Goal: Information Seeking & Learning: Learn about a topic

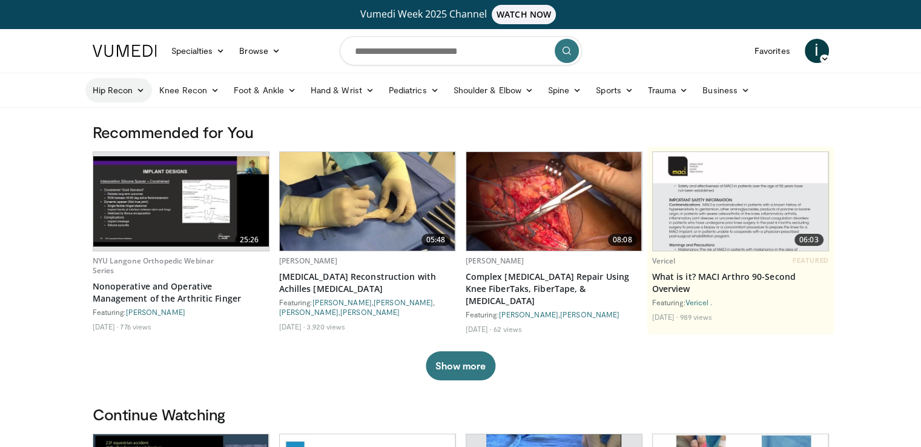
click at [128, 92] on link "Hip Recon" at bounding box center [118, 90] width 67 height 24
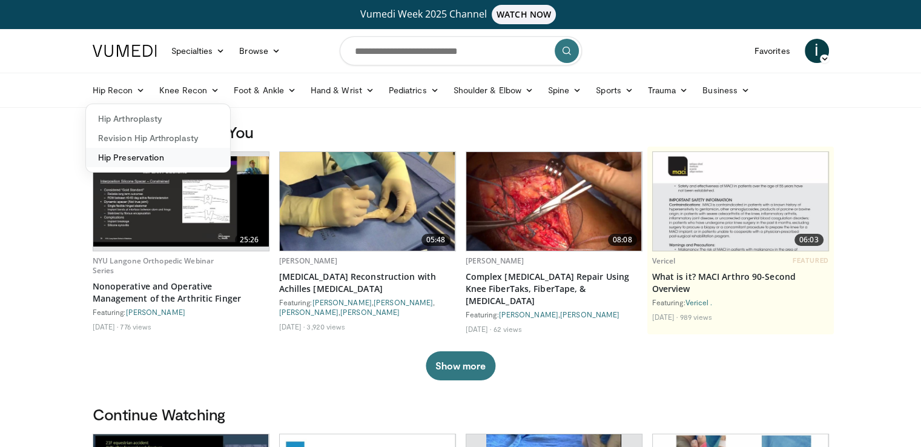
click at [153, 160] on link "Hip Preservation" at bounding box center [158, 157] width 144 height 19
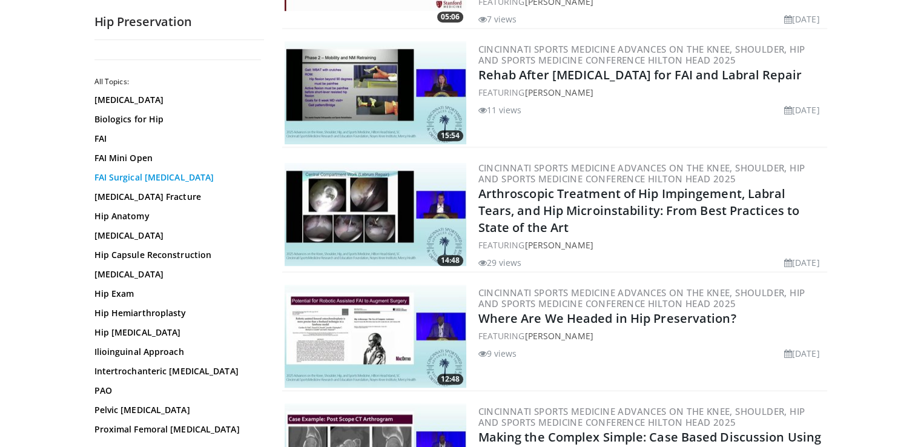
scroll to position [970, 0]
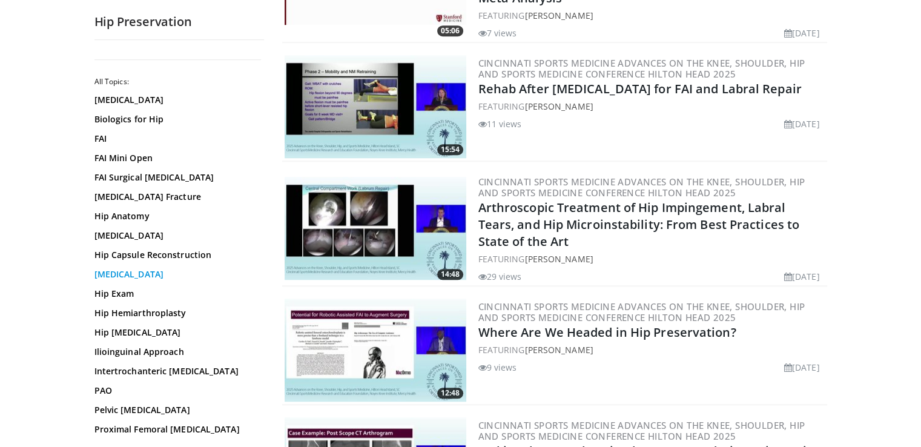
click at [127, 275] on link "[MEDICAL_DATA]" at bounding box center [175, 274] width 163 height 12
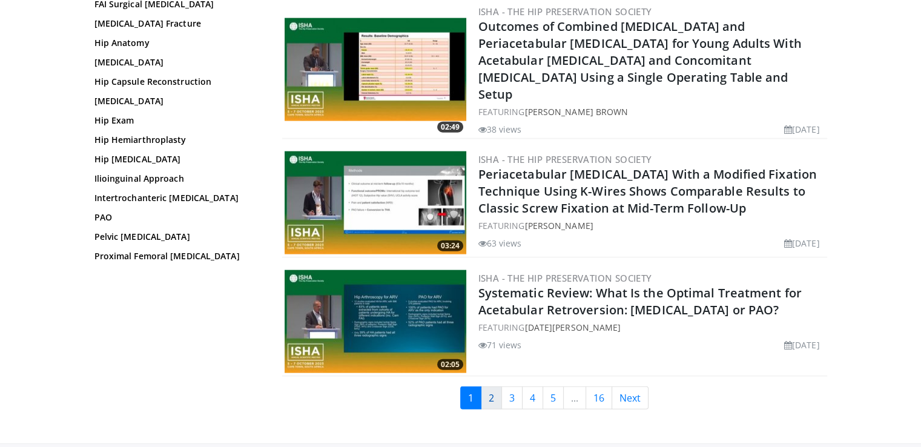
click at [491, 386] on link "2" at bounding box center [491, 397] width 21 height 23
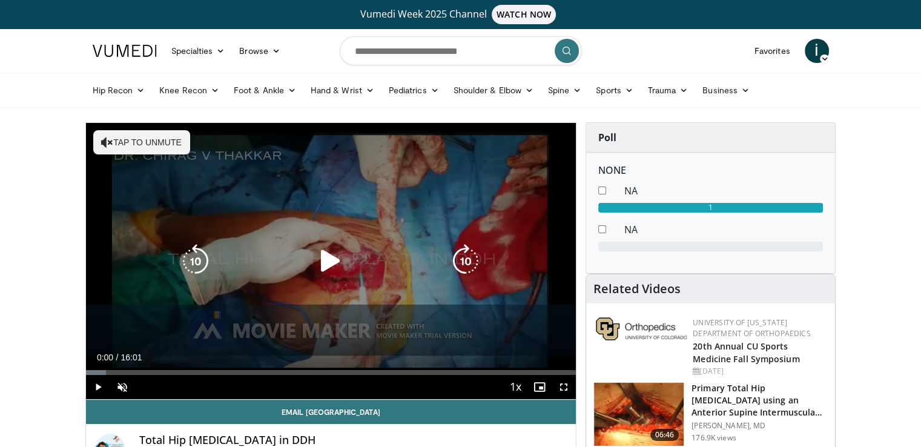
click at [329, 262] on icon "Video Player" at bounding box center [331, 261] width 34 height 34
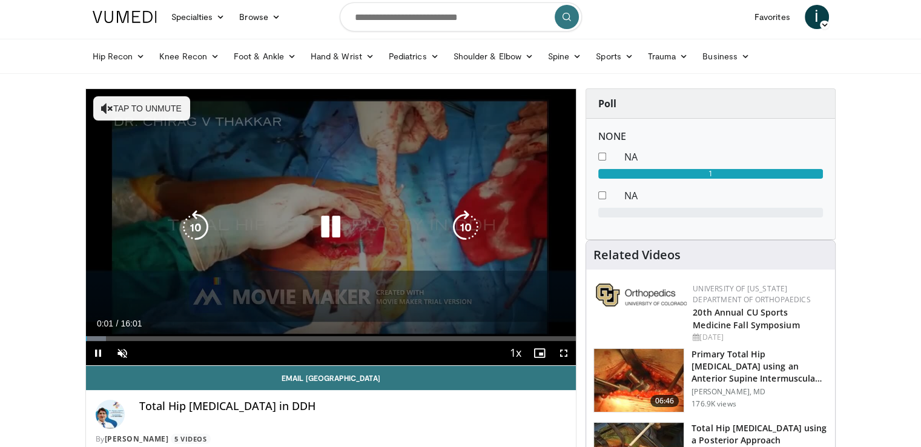
scroll to position [61, 0]
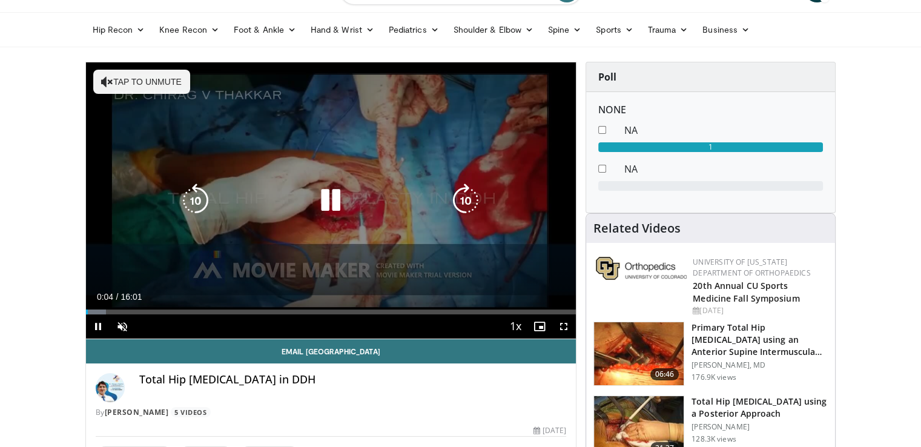
click at [462, 205] on icon "Video Player" at bounding box center [466, 200] width 34 height 34
click at [464, 199] on icon "Video Player" at bounding box center [466, 200] width 34 height 34
click at [458, 196] on icon "Video Player" at bounding box center [466, 200] width 34 height 34
click at [468, 192] on icon "Video Player" at bounding box center [466, 200] width 34 height 34
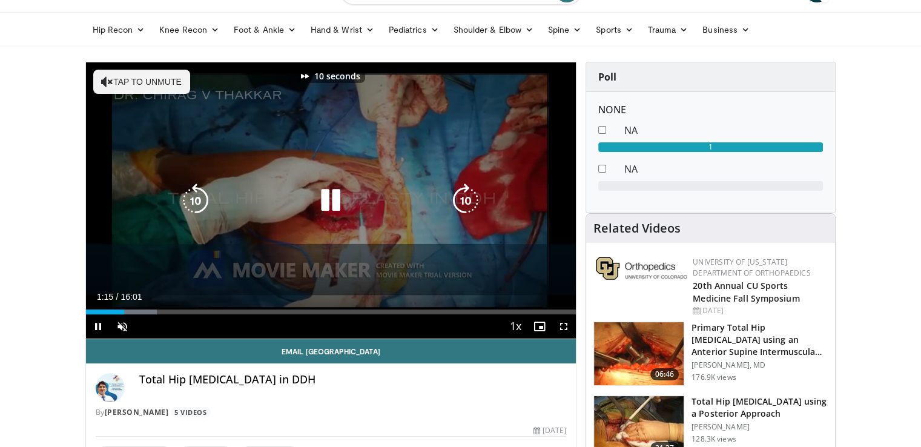
click at [468, 192] on icon "Video Player" at bounding box center [466, 200] width 34 height 34
click at [463, 200] on icon "Video Player" at bounding box center [466, 200] width 34 height 34
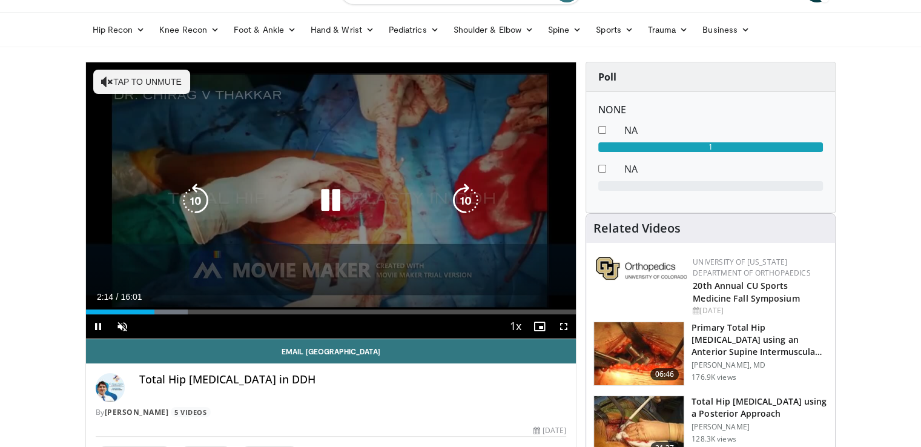
click at [463, 200] on icon "Video Player" at bounding box center [466, 200] width 34 height 34
click at [200, 200] on icon "Video Player" at bounding box center [196, 200] width 34 height 34
click at [322, 200] on icon "Video Player" at bounding box center [331, 200] width 34 height 34
click at [331, 198] on icon "Video Player" at bounding box center [331, 200] width 34 height 34
click at [332, 192] on icon "Video Player" at bounding box center [331, 200] width 34 height 34
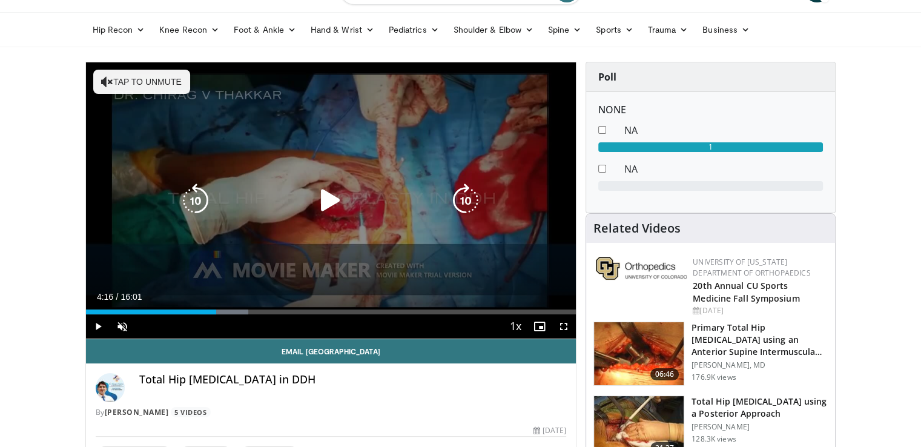
click at [329, 205] on icon "Video Player" at bounding box center [331, 200] width 34 height 34
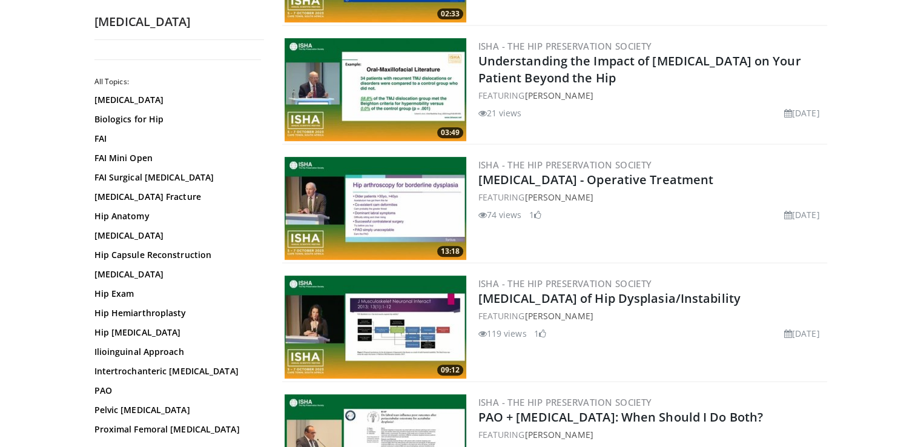
scroll to position [484, 0]
